Goal: Task Accomplishment & Management: Use online tool/utility

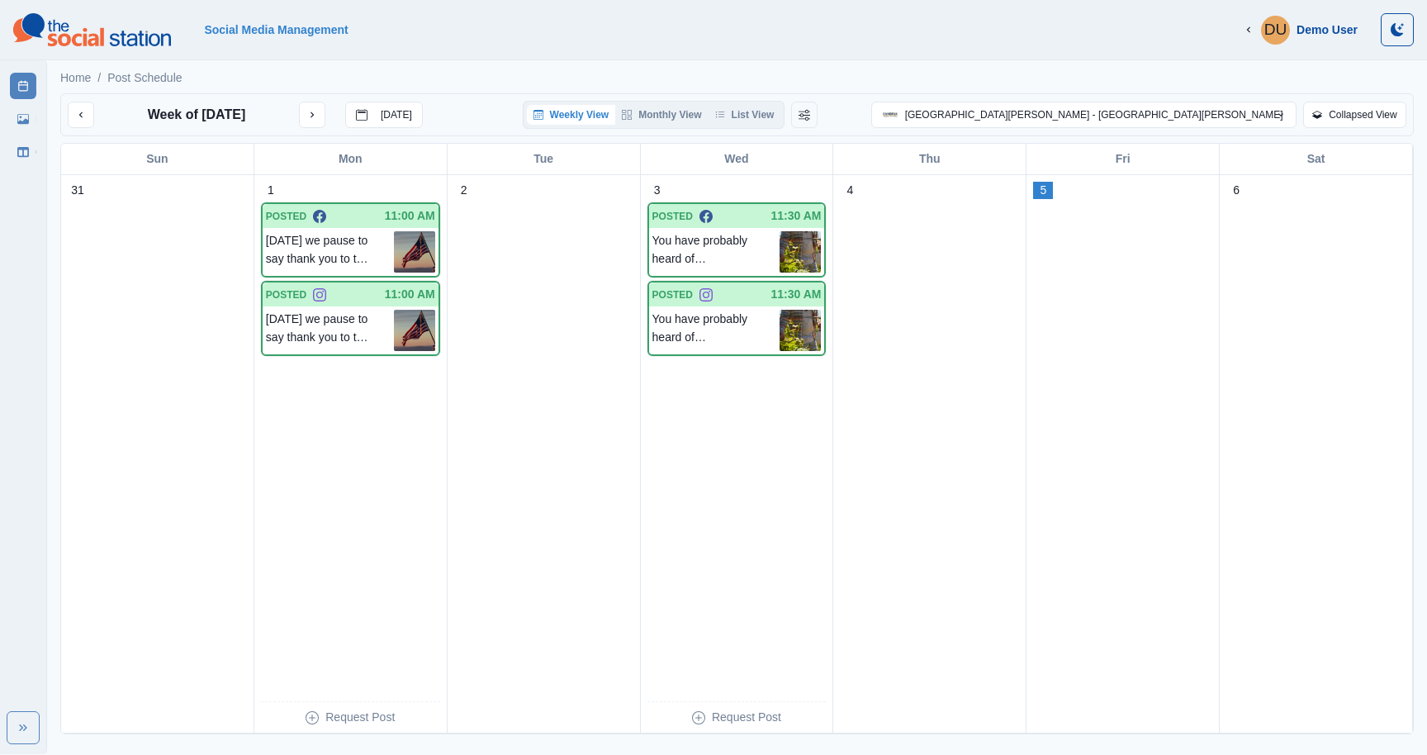
click at [616, 116] on button "Weekly View" at bounding box center [571, 115] width 89 height 20
click at [708, 112] on button "Monthly View" at bounding box center [661, 115] width 92 height 20
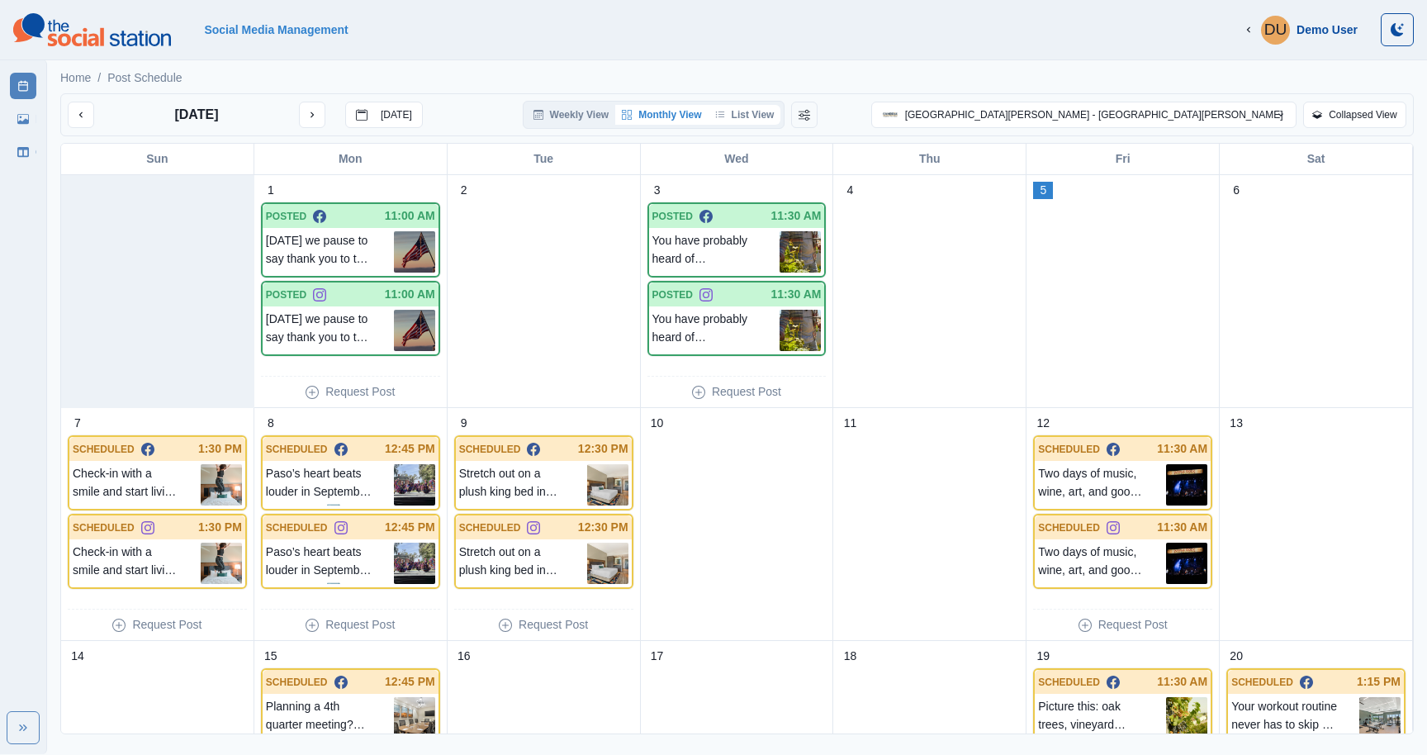
click at [781, 115] on button "List View" at bounding box center [744, 115] width 73 height 20
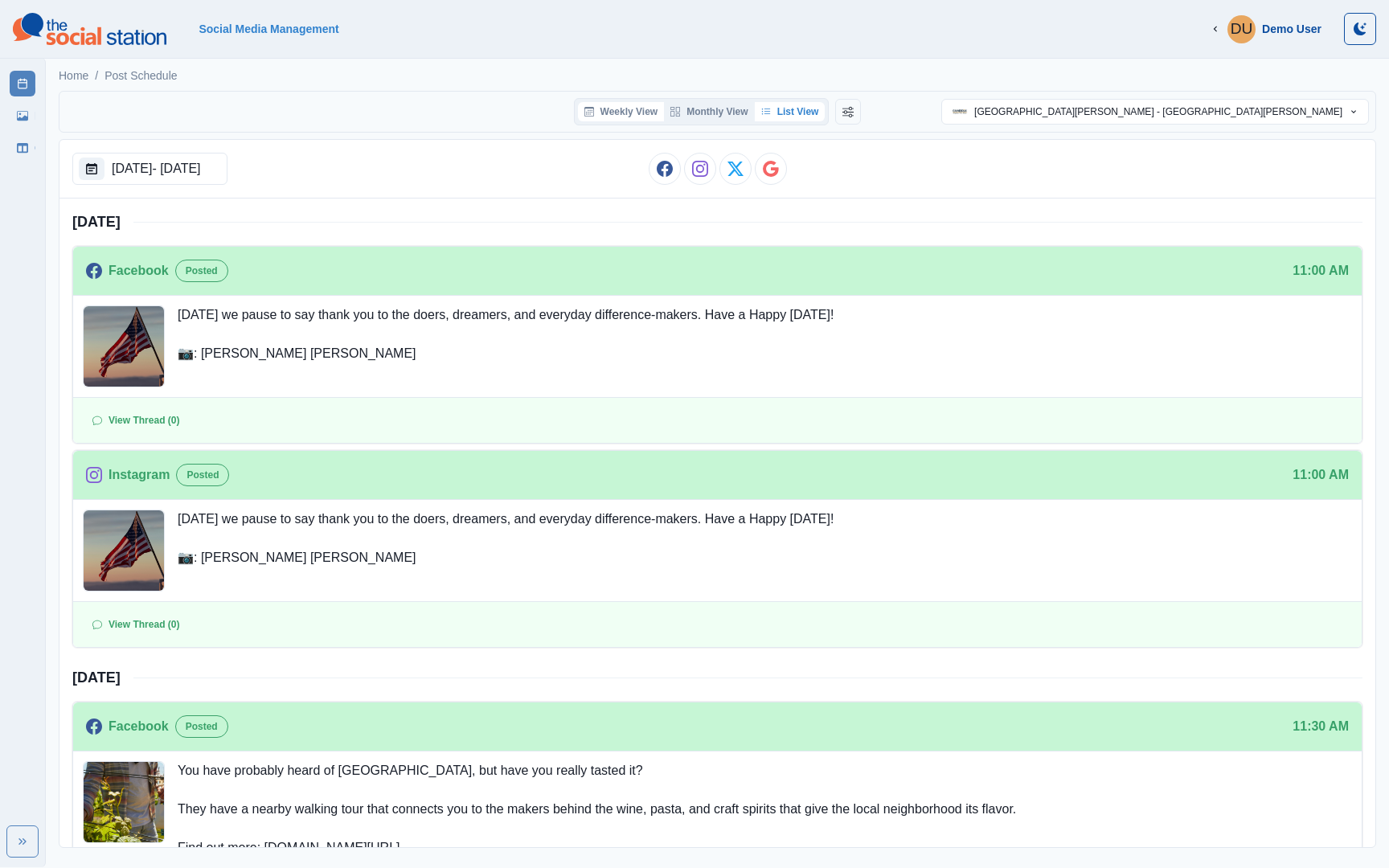
click at [628, 112] on button "Weekly View" at bounding box center [621, 112] width 87 height 19
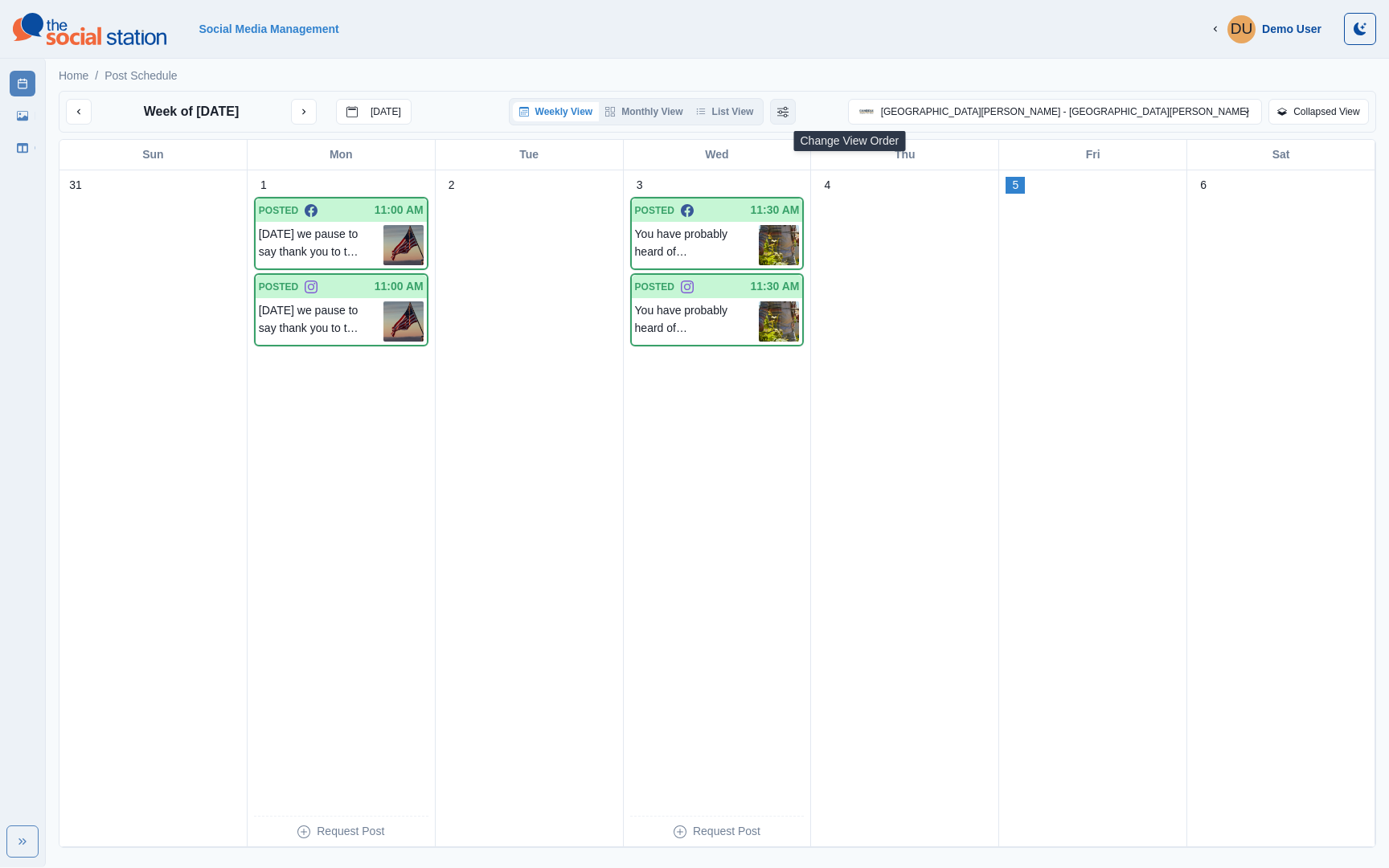
click at [795, 116] on button "Change View Order" at bounding box center [783, 112] width 25 height 25
click at [820, 103] on button "Change View Order" at bounding box center [807, 112] width 25 height 25
click at [603, 109] on button "Monthly View" at bounding box center [558, 112] width 90 height 19
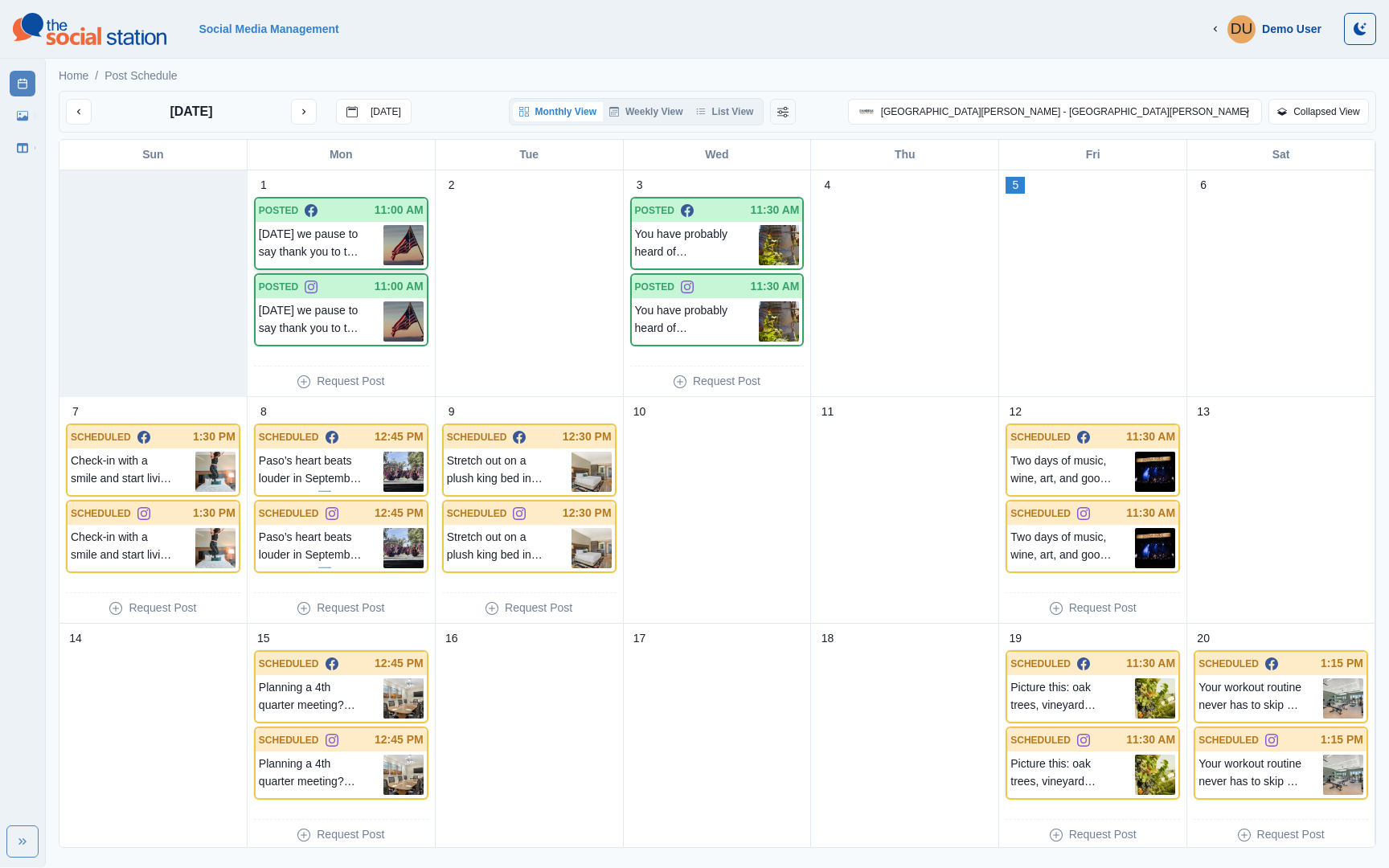
click at [326, 239] on p "[DATE] we pause to say thank you to the doers, dreamers, and everyday differenc…" at bounding box center [321, 244] width 125 height 40
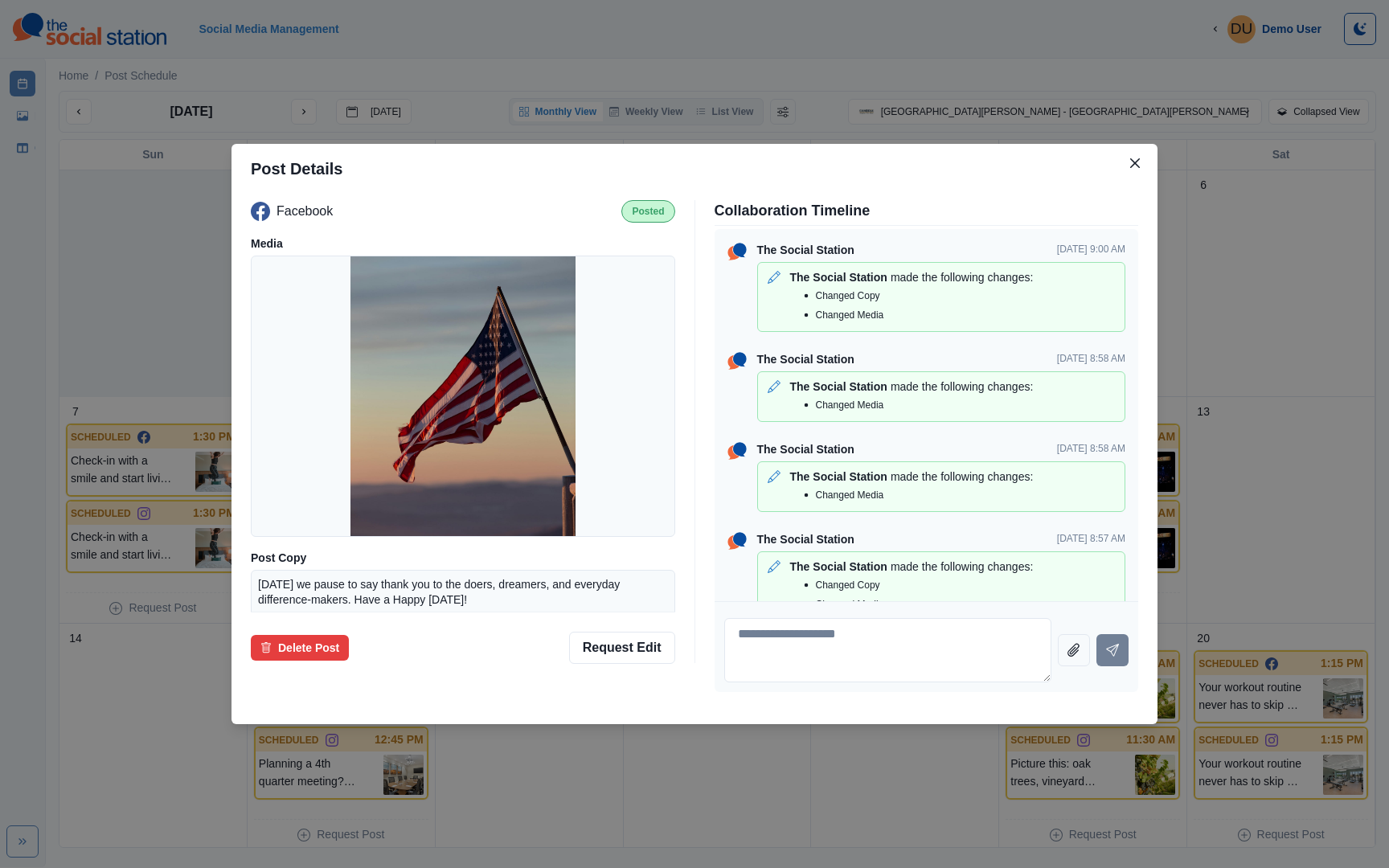
scroll to position [33, 0]
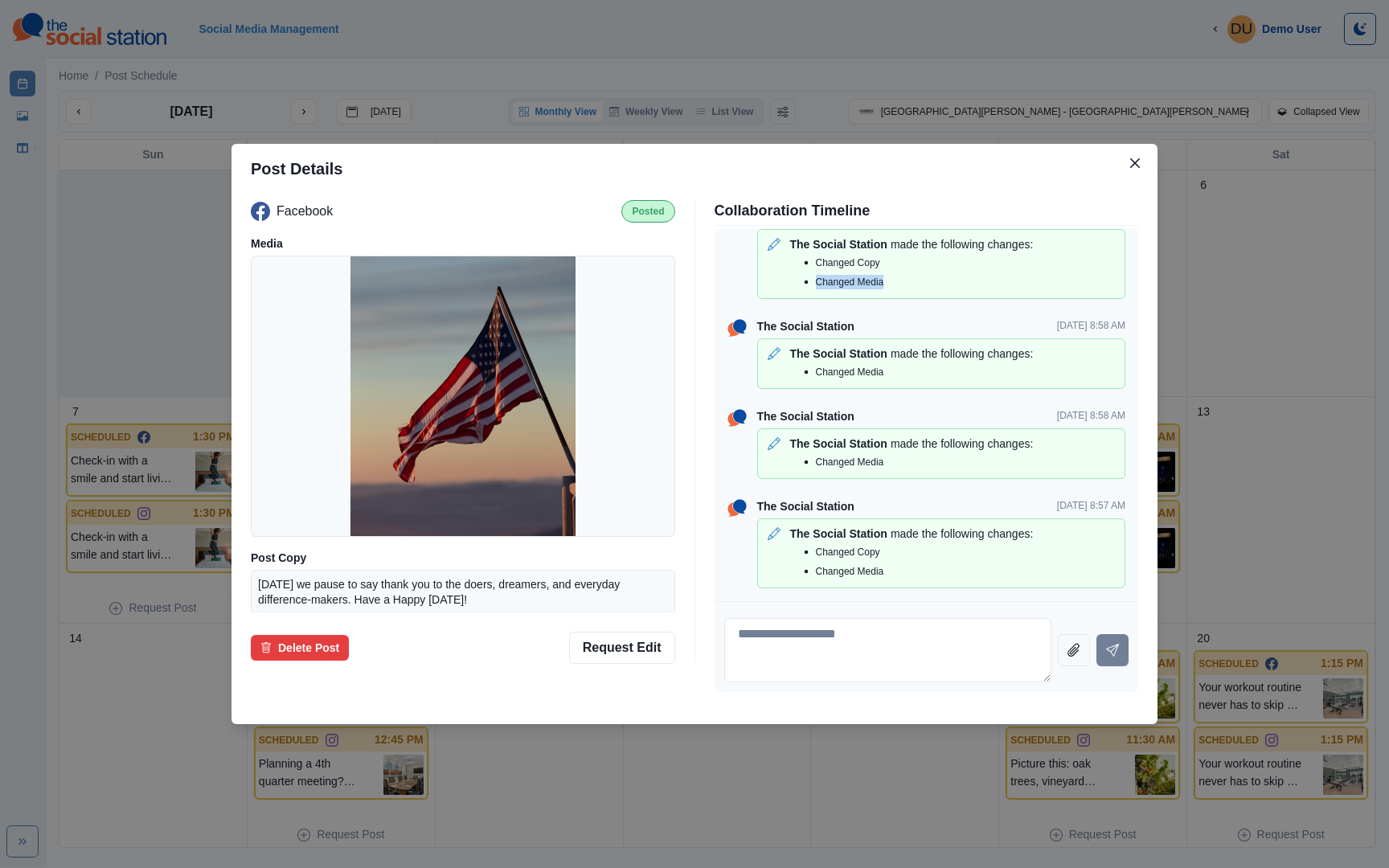
drag, startPoint x: 905, startPoint y: 283, endPoint x: 812, endPoint y: 283, distance: 93.0
click at [812, 283] on div "Changed Media" at bounding box center [957, 282] width 321 height 19
click at [812, 283] on icon at bounding box center [806, 282] width 19 height 19
